Goal: Task Accomplishment & Management: Complete application form

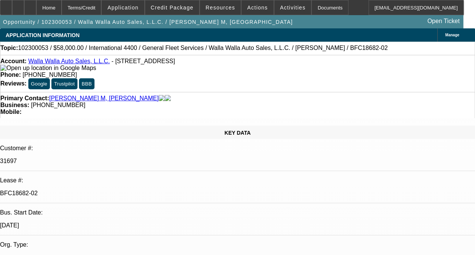
select select "0"
select select "2"
select select "0.1"
select select "0"
select select "2"
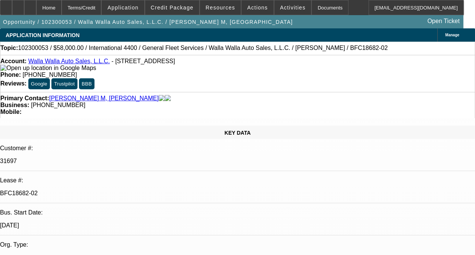
select select "0.1"
select select "0"
select select "2"
select select "0.1"
select select "0"
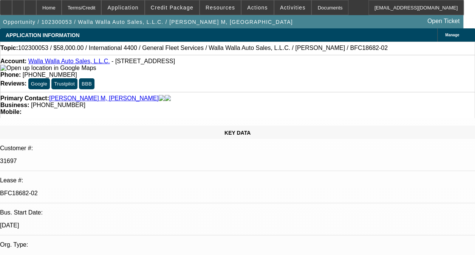
select select "2"
select select "0.1"
select select "1"
select select "2"
select select "4"
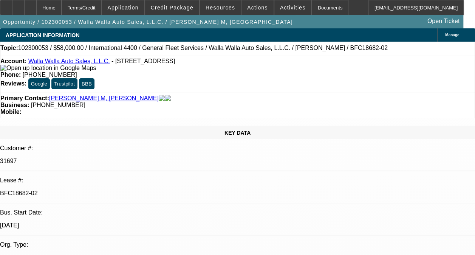
select select "1"
select select "2"
select select "4"
select select "1"
select select "2"
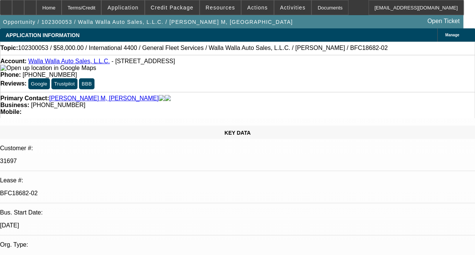
select select "4"
select select "1"
select select "2"
select select "4"
